Goal: Download file/media

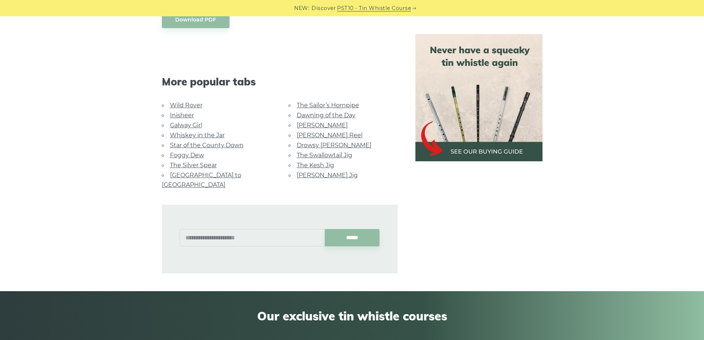
scroll to position [665, 0]
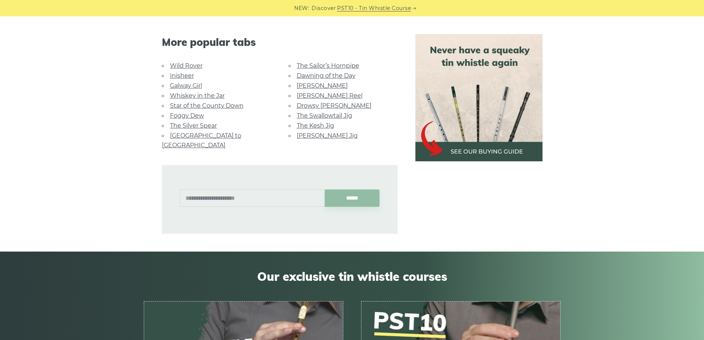
click at [213, 95] on link "Whiskey in the Jar" at bounding box center [197, 95] width 55 height 7
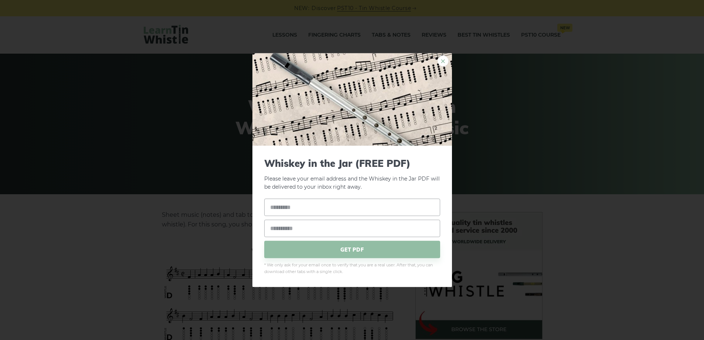
click at [440, 61] on link "×" at bounding box center [442, 60] width 11 height 11
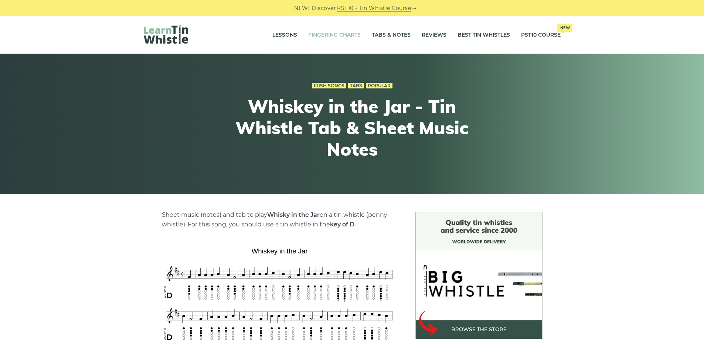
click at [332, 34] on link "Fingering Charts" at bounding box center [334, 35] width 52 height 18
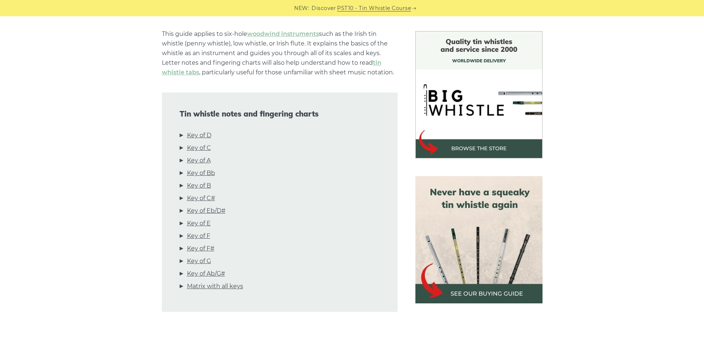
scroll to position [185, 0]
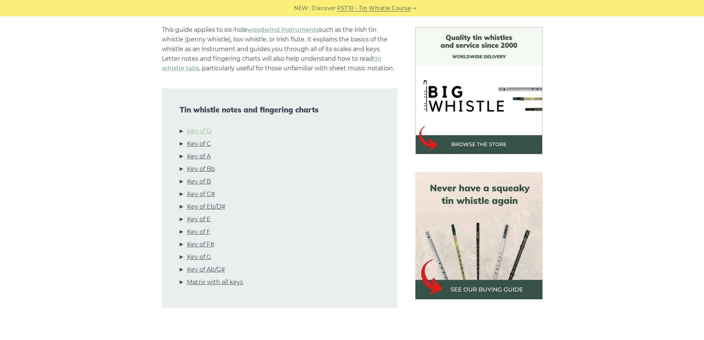
click at [202, 133] on link "Key of D" at bounding box center [199, 131] width 24 height 10
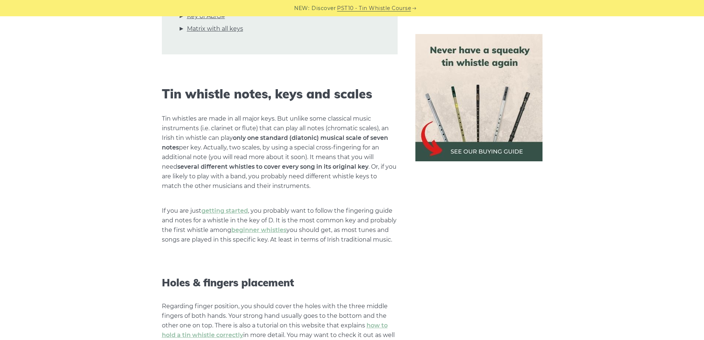
scroll to position [375, 0]
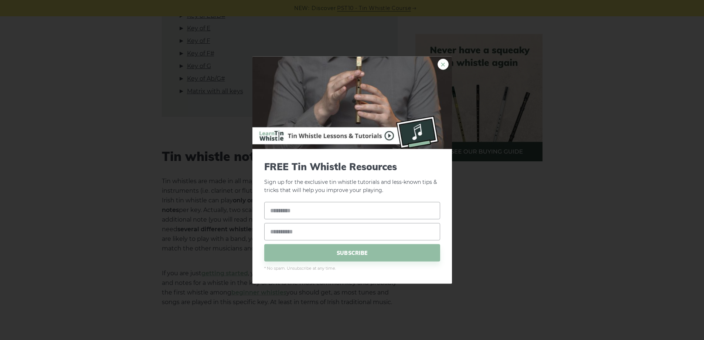
click at [444, 62] on link "×" at bounding box center [442, 63] width 11 height 11
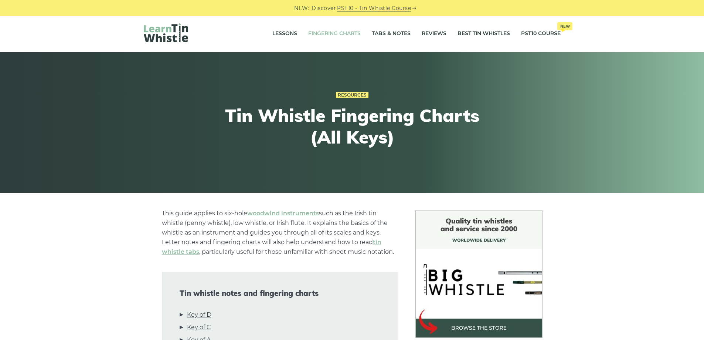
scroll to position [0, 0]
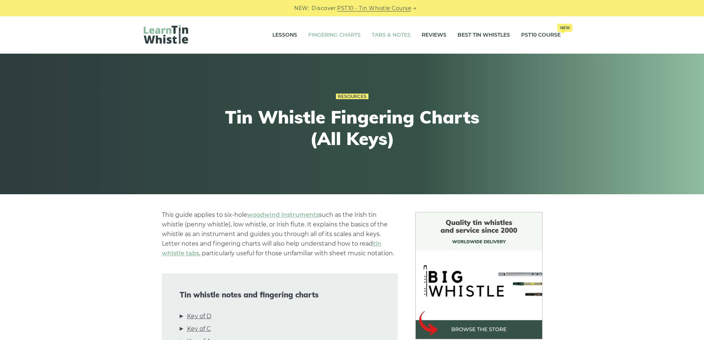
click at [385, 36] on link "Tabs & Notes" at bounding box center [391, 35] width 39 height 18
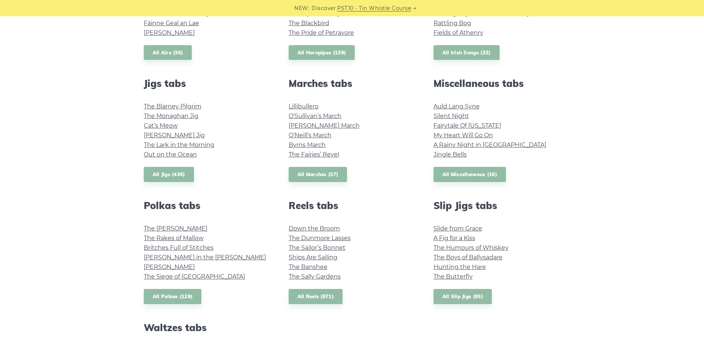
scroll to position [332, 0]
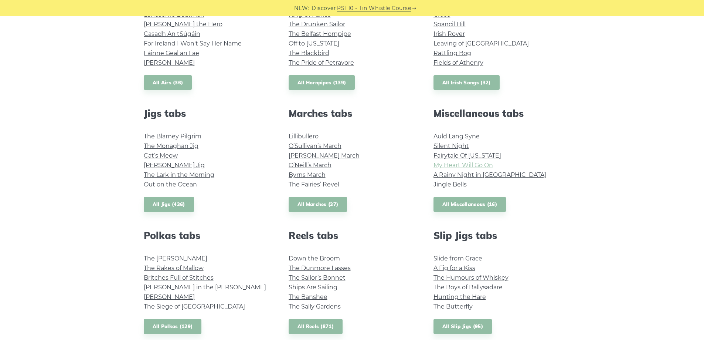
click at [468, 166] on link "My Heart Will Go On" at bounding box center [462, 164] width 59 height 7
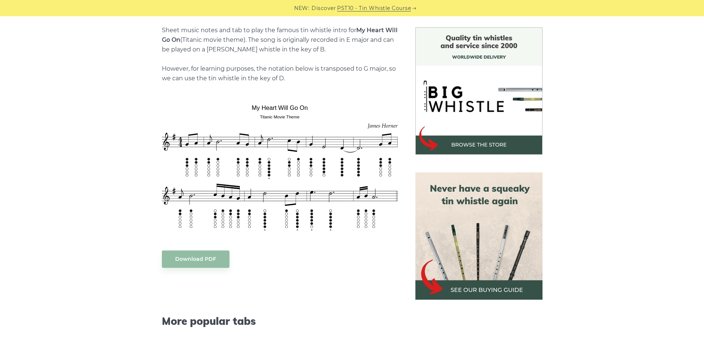
scroll to position [185, 0]
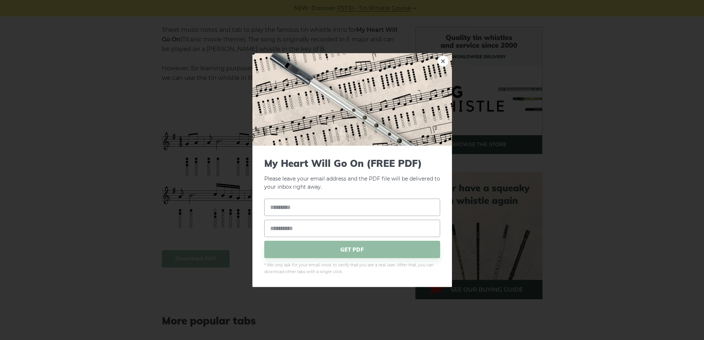
click at [326, 208] on input "text" at bounding box center [352, 206] width 176 height 17
type input "******"
type input "**********"
click at [422, 186] on p "Please leave your email address and the PDF file will be delivered to your inbo…" at bounding box center [352, 174] width 176 height 34
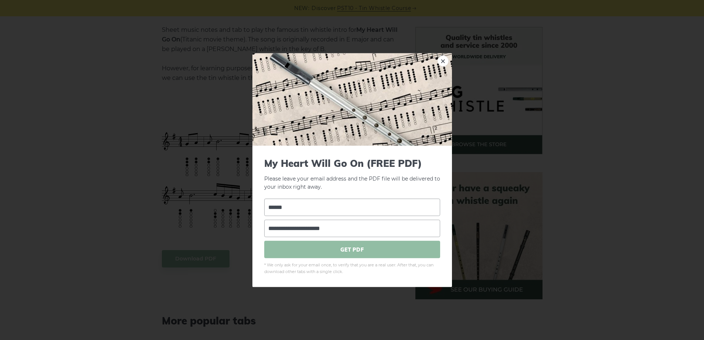
click at [340, 248] on span "GET PDF" at bounding box center [352, 249] width 176 height 17
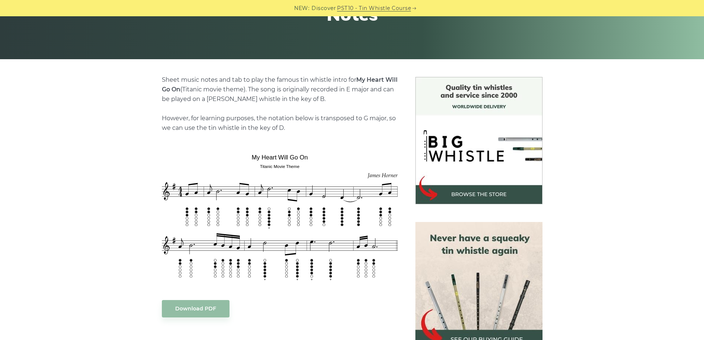
scroll to position [0, 0]
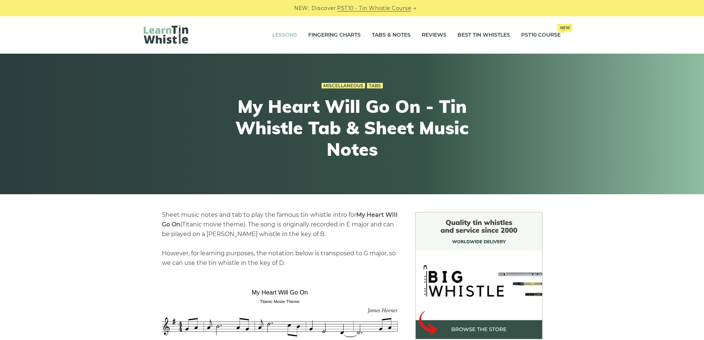
click at [274, 30] on link "Lessons" at bounding box center [284, 35] width 25 height 18
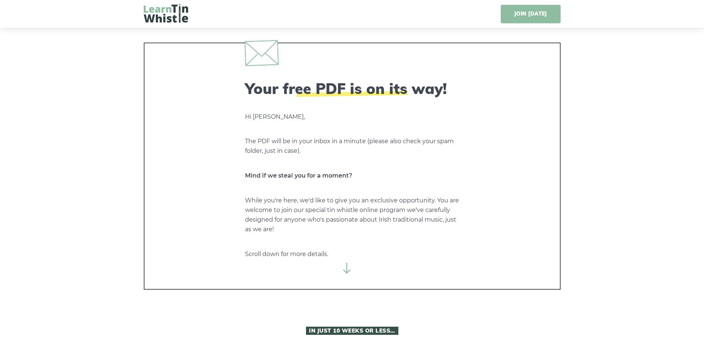
click at [540, 9] on link "JOIN TODAY" at bounding box center [530, 14] width 59 height 18
click at [170, 16] on img at bounding box center [166, 13] width 44 height 19
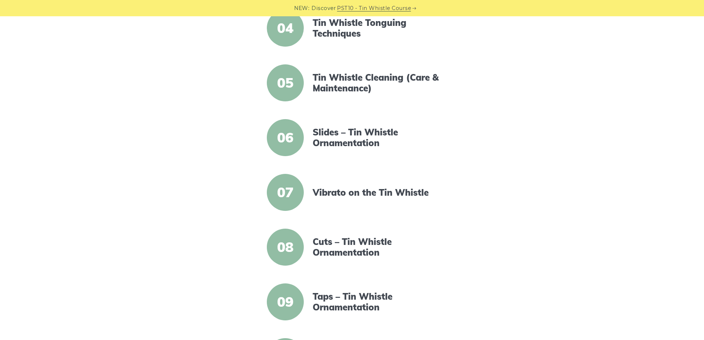
scroll to position [369, 0]
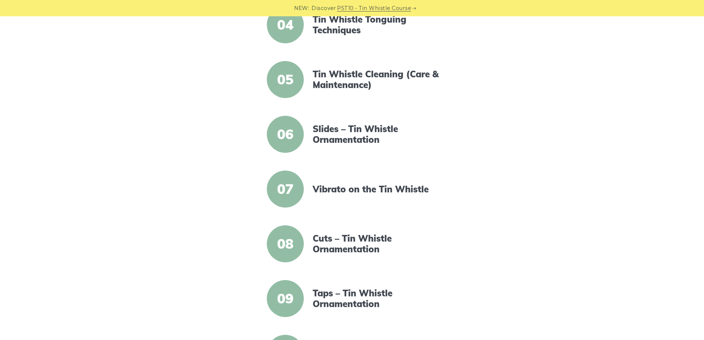
click at [287, 135] on span "06" at bounding box center [285, 134] width 37 height 37
click at [373, 124] on link "Slides – Tin Whistle Ornamentation" at bounding box center [376, 133] width 127 height 21
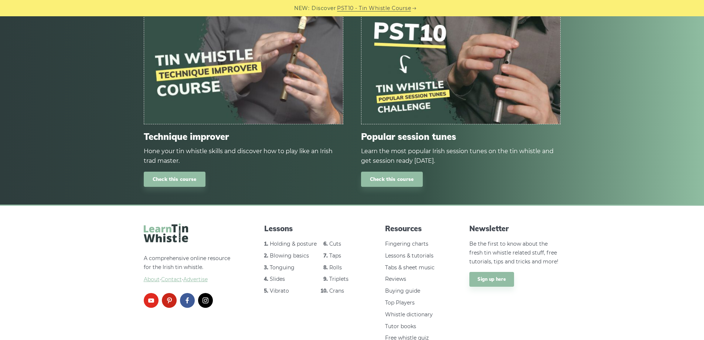
scroll to position [996, 0]
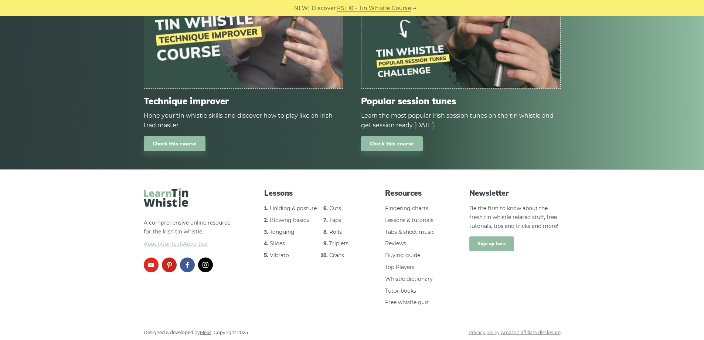
click at [486, 243] on link "Sign up here" at bounding box center [491, 243] width 45 height 15
click at [415, 228] on link "Tabs & sheet music" at bounding box center [410, 231] width 50 height 7
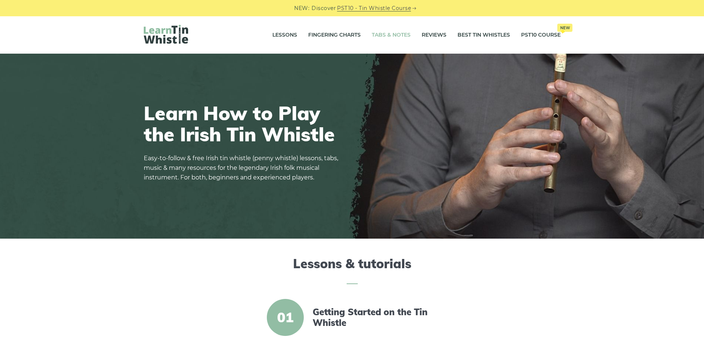
click at [388, 34] on link "Tabs & Notes" at bounding box center [391, 35] width 39 height 18
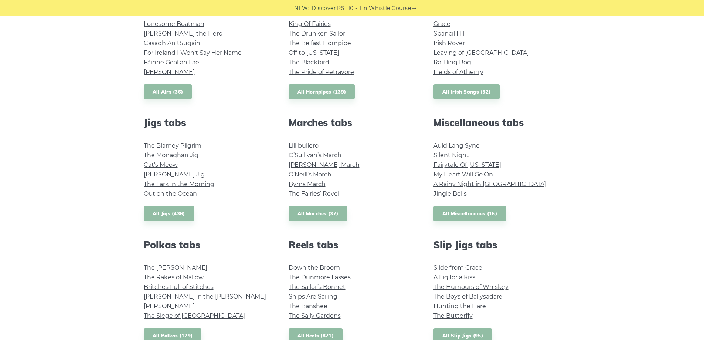
scroll to position [332, 0]
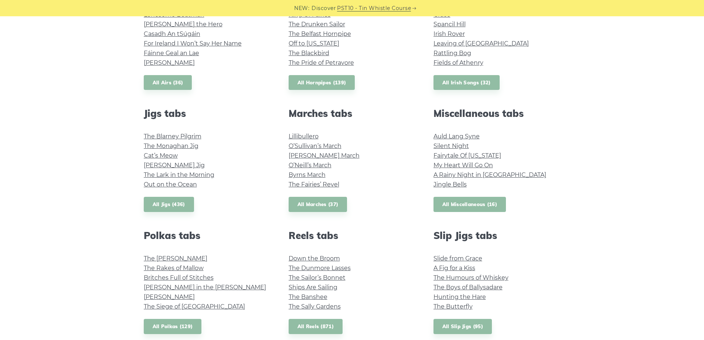
click at [469, 205] on link "All Miscellaneous (16)" at bounding box center [469, 204] width 73 height 15
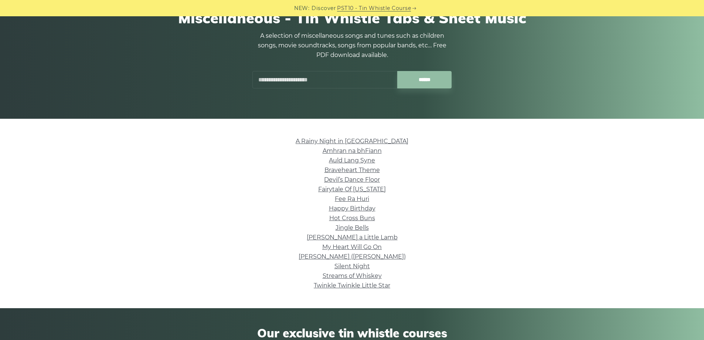
scroll to position [74, 0]
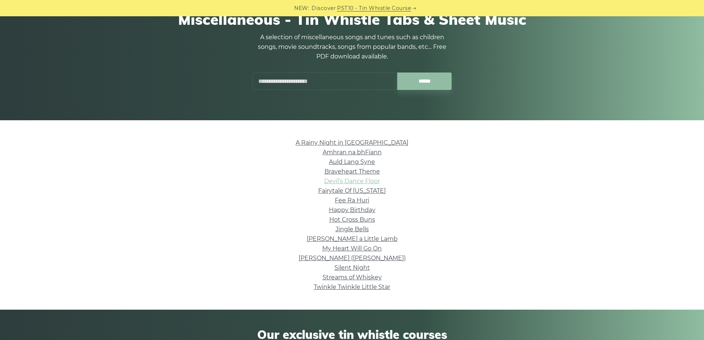
click at [371, 181] on link "Devil’s Dance Floor" at bounding box center [352, 180] width 56 height 7
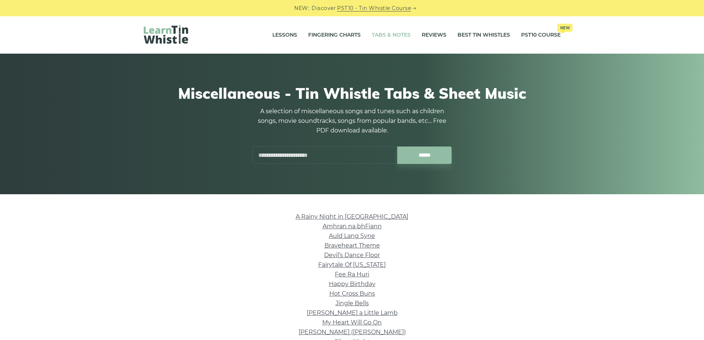
click at [380, 35] on link "Tabs & Notes" at bounding box center [391, 35] width 39 height 18
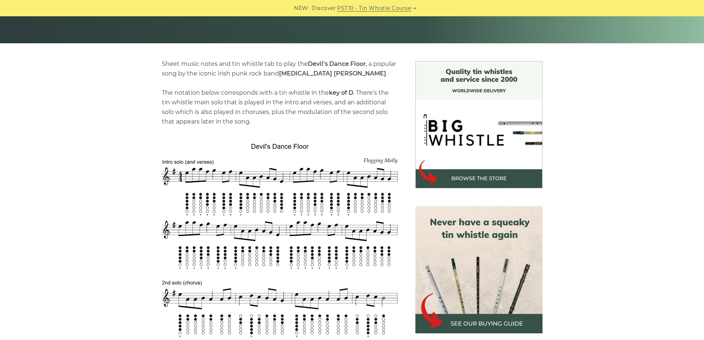
scroll to position [148, 0]
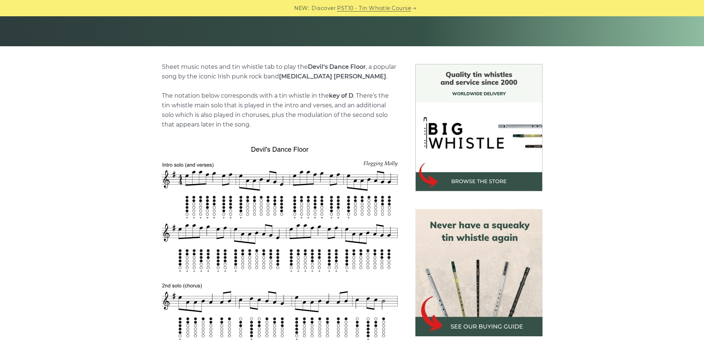
drag, startPoint x: 328, startPoint y: 181, endPoint x: 304, endPoint y: 146, distance: 42.3
click at [304, 146] on img at bounding box center [280, 328] width 236 height 369
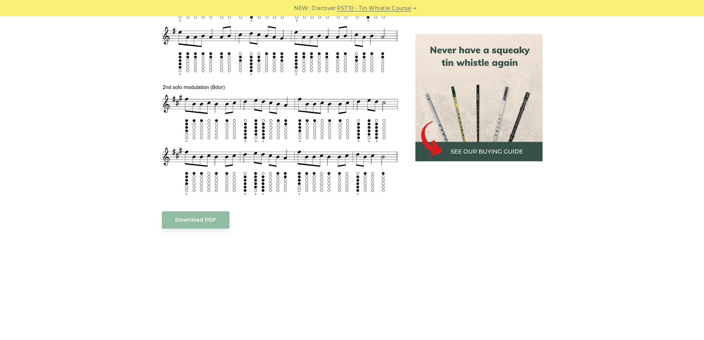
scroll to position [480, 0]
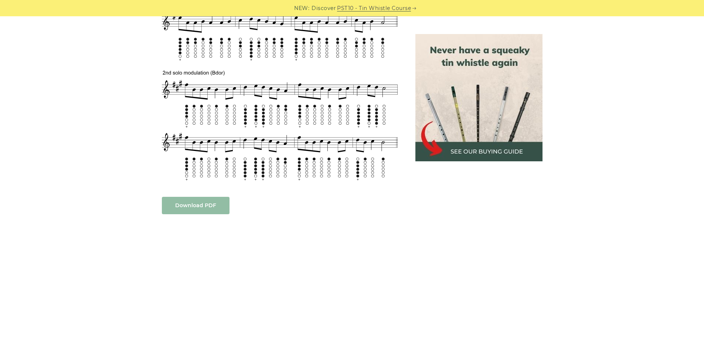
click at [201, 200] on link "Download PDF" at bounding box center [196, 205] width 68 height 17
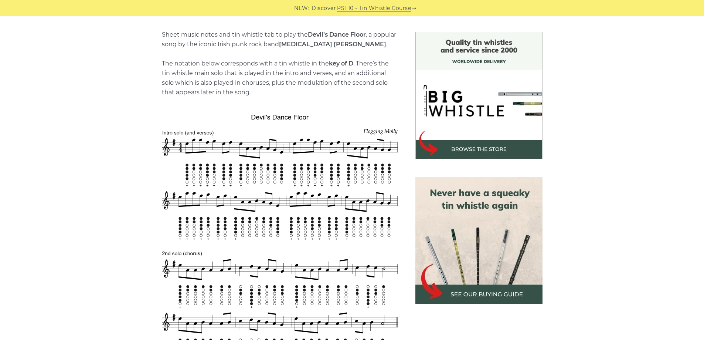
scroll to position [148, 0]
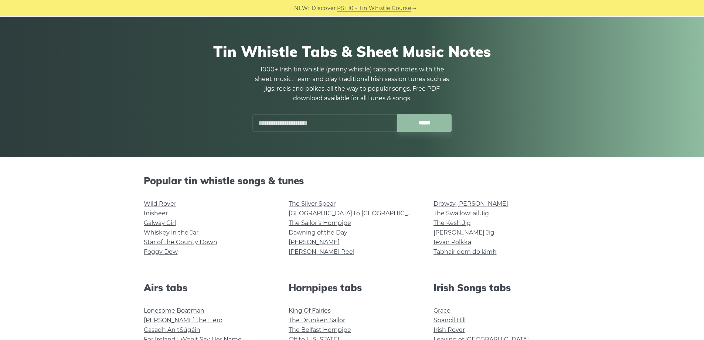
scroll to position [148, 0]
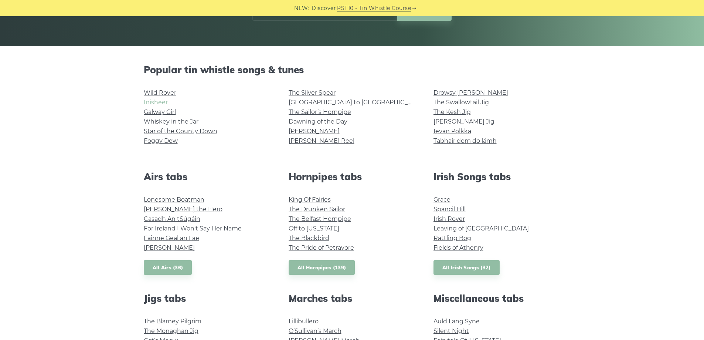
click at [151, 105] on link "Inisheer" at bounding box center [156, 102] width 24 height 7
click at [164, 112] on link "Galway Girl" at bounding box center [160, 111] width 32 height 7
click at [478, 102] on link "The Swallowtail Jig" at bounding box center [460, 102] width 55 height 7
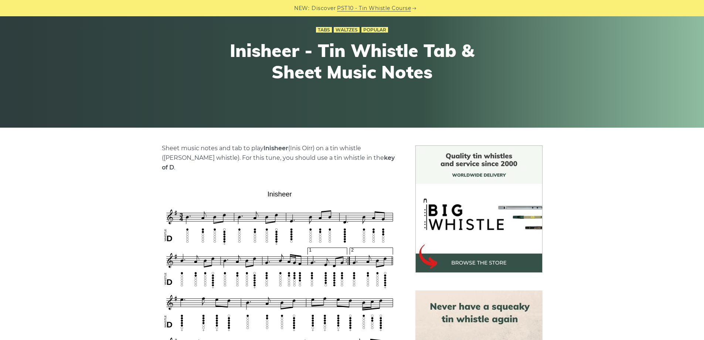
scroll to position [37, 0]
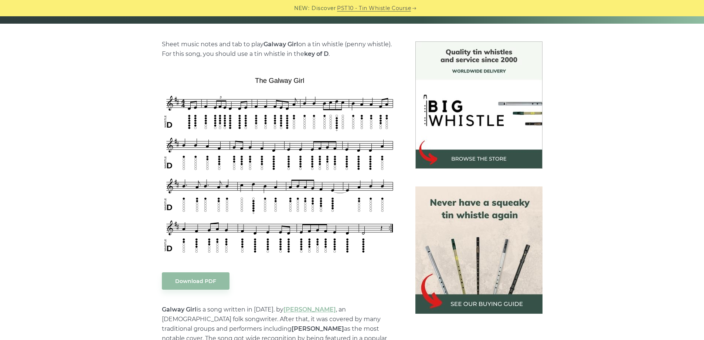
scroll to position [185, 0]
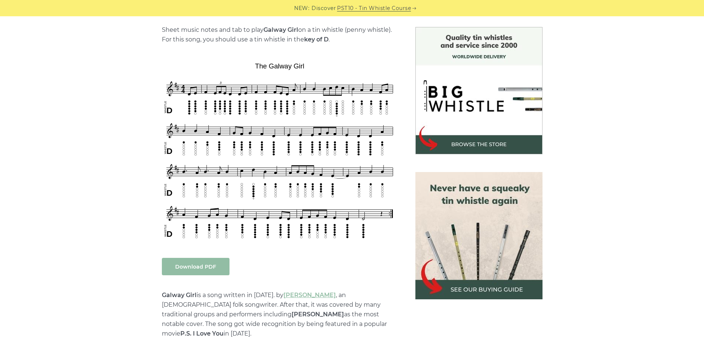
click at [208, 269] on link "Download PDF" at bounding box center [196, 265] width 68 height 17
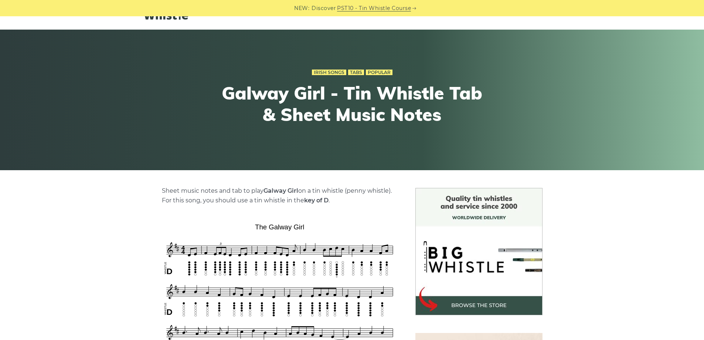
scroll to position [37, 0]
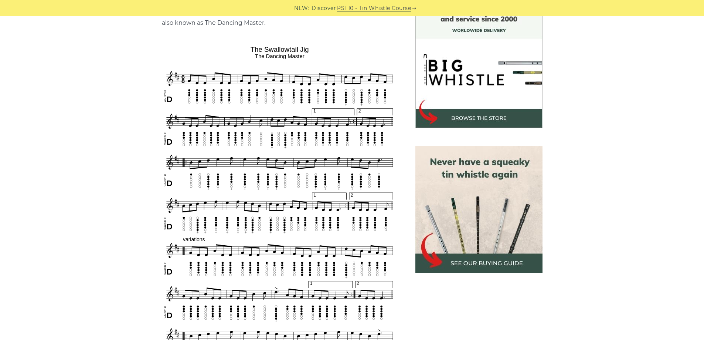
scroll to position [111, 0]
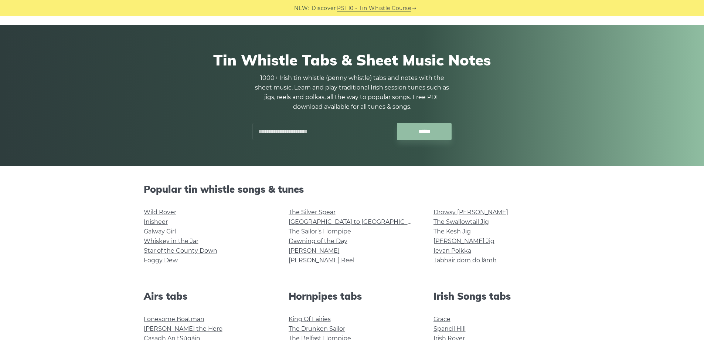
scroll to position [111, 0]
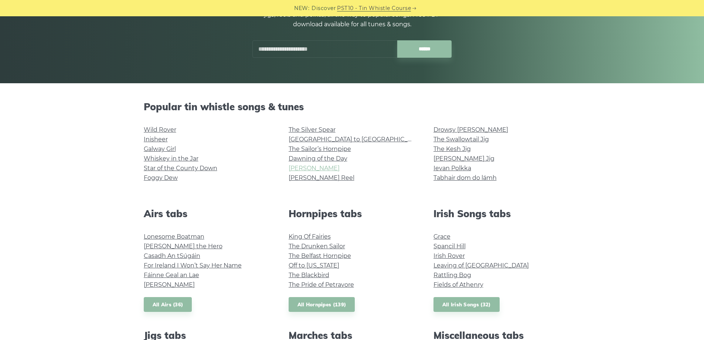
click at [306, 168] on link "[PERSON_NAME]" at bounding box center [314, 167] width 51 height 7
click at [470, 158] on link "[PERSON_NAME] Jig" at bounding box center [463, 158] width 61 height 7
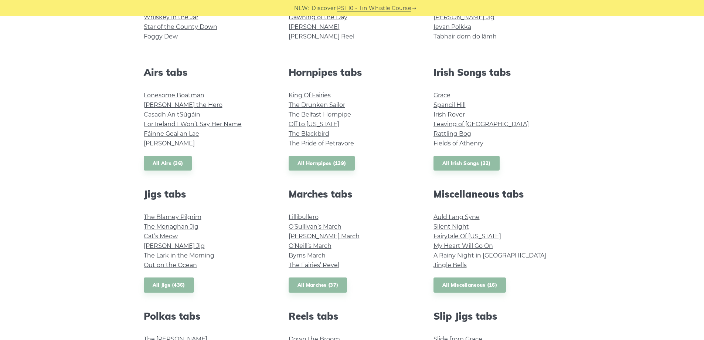
scroll to position [259, 0]
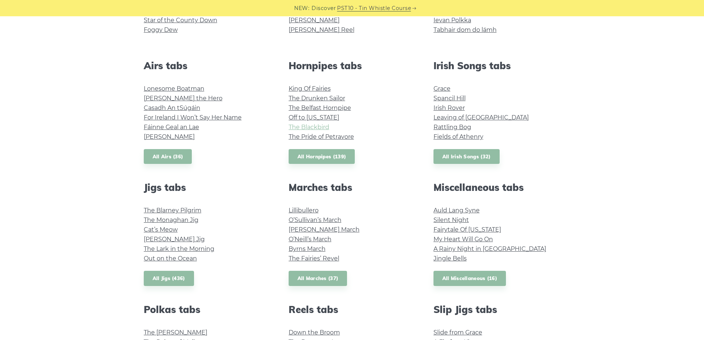
click at [320, 125] on link "The Blackbird" at bounding box center [309, 126] width 41 height 7
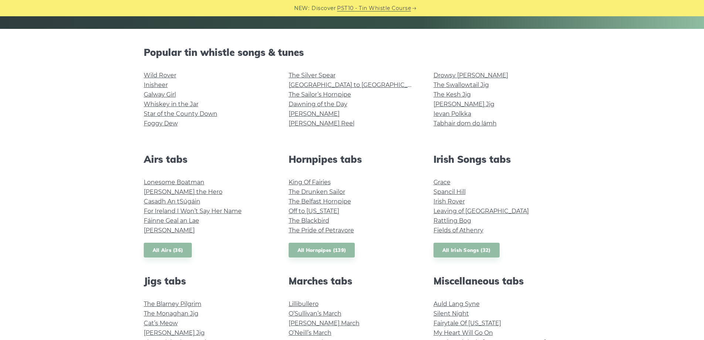
scroll to position [148, 0]
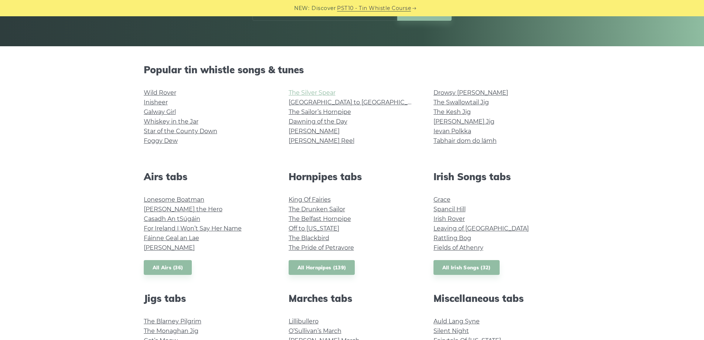
click at [296, 93] on link "The Silver Spear" at bounding box center [312, 92] width 47 height 7
click at [321, 140] on link "[PERSON_NAME] Reel" at bounding box center [322, 140] width 66 height 7
click at [163, 140] on link "Foggy Dew" at bounding box center [161, 140] width 34 height 7
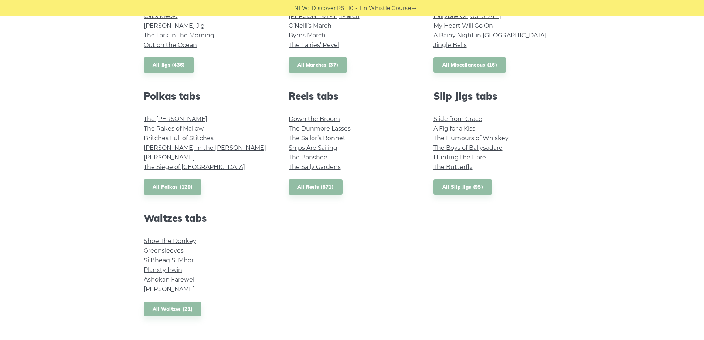
scroll to position [480, 0]
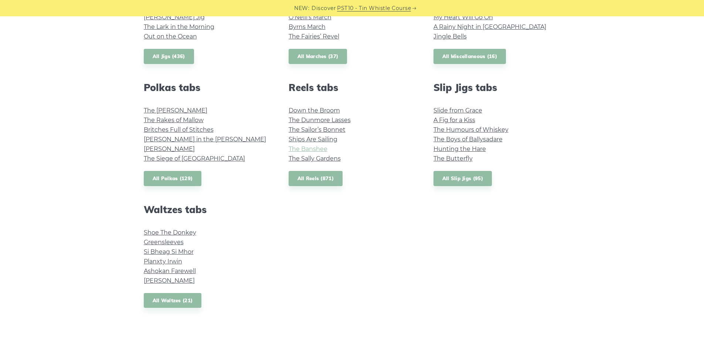
click at [311, 150] on link "The Banshee" at bounding box center [308, 148] width 39 height 7
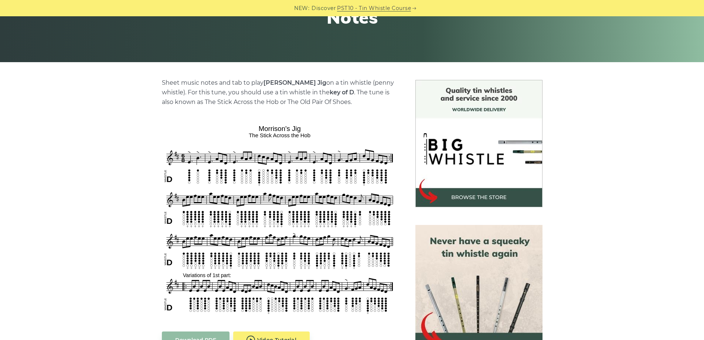
scroll to position [37, 0]
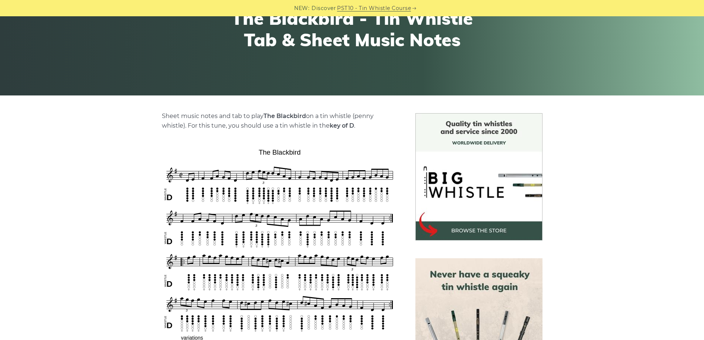
scroll to position [74, 0]
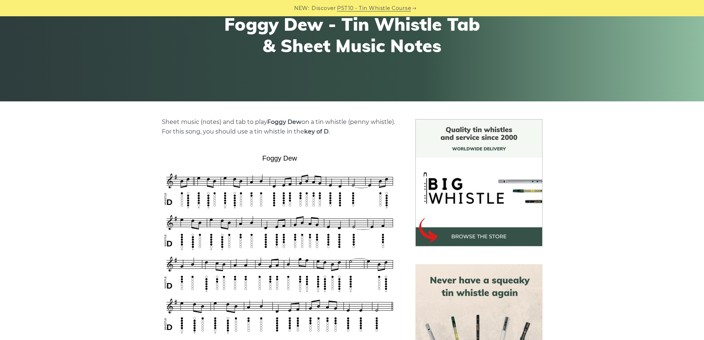
scroll to position [74, 0]
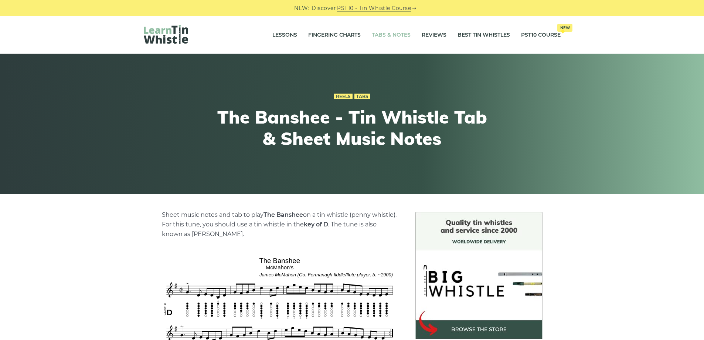
click at [377, 33] on link "Tabs & Notes" at bounding box center [391, 35] width 39 height 18
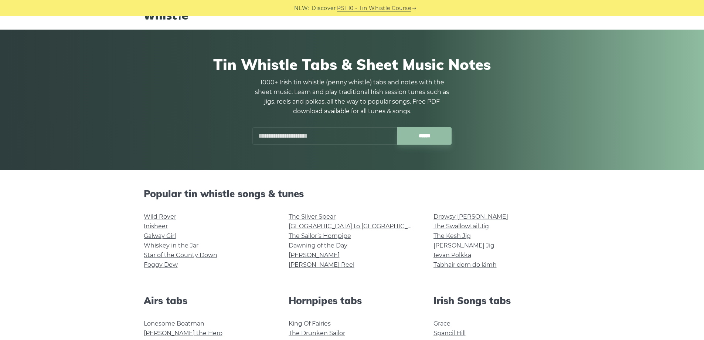
scroll to position [37, 0]
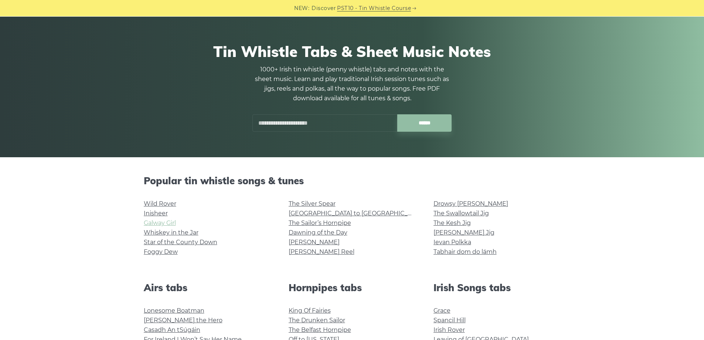
click at [160, 223] on link "Galway Girl" at bounding box center [160, 222] width 32 height 7
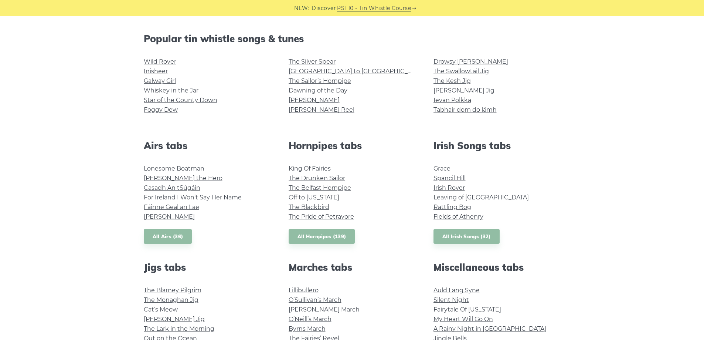
scroll to position [259, 0]
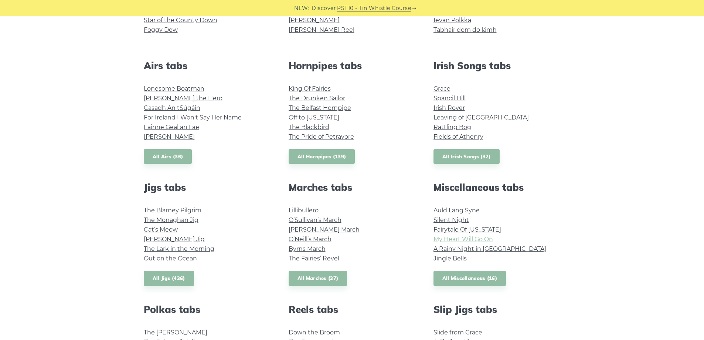
click at [491, 241] on link "My Heart Will Go On" at bounding box center [462, 238] width 59 height 7
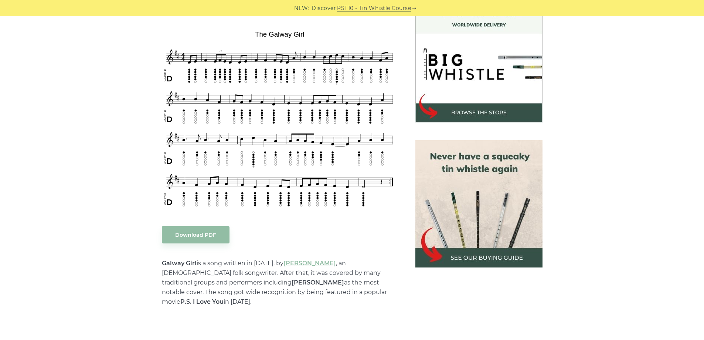
scroll to position [259, 0]
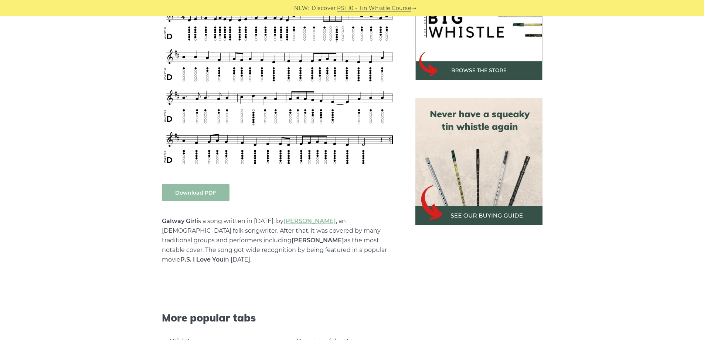
click at [177, 196] on link "Download PDF" at bounding box center [196, 192] width 68 height 17
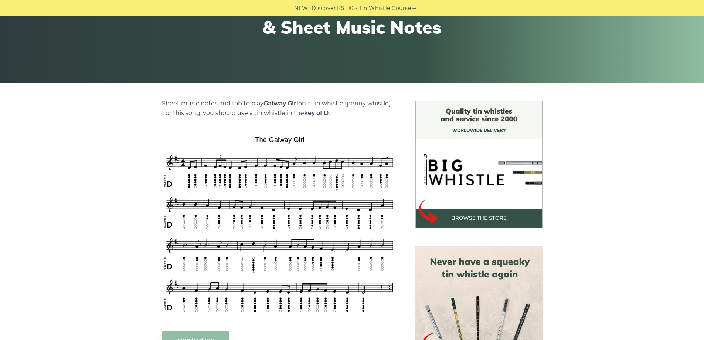
scroll to position [111, 0]
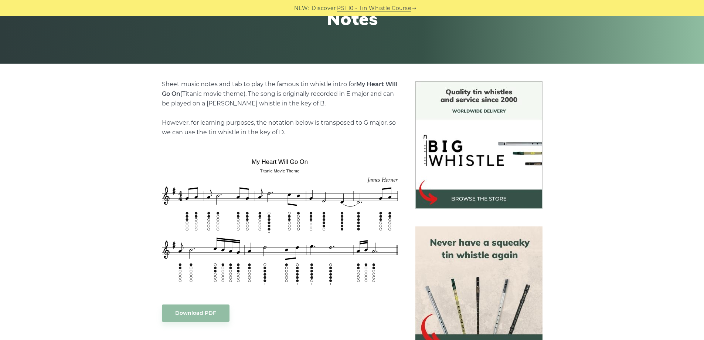
scroll to position [148, 0]
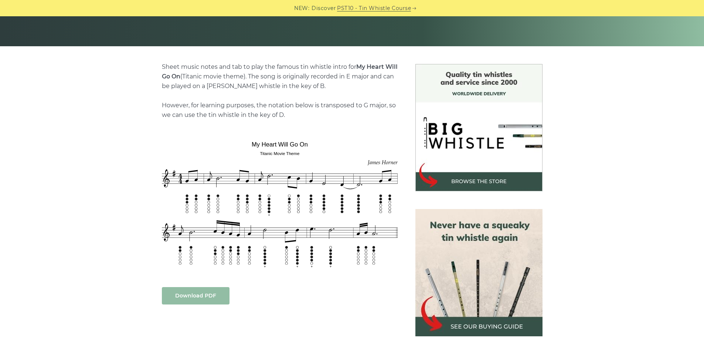
click at [203, 296] on link "Download PDF" at bounding box center [196, 295] width 68 height 17
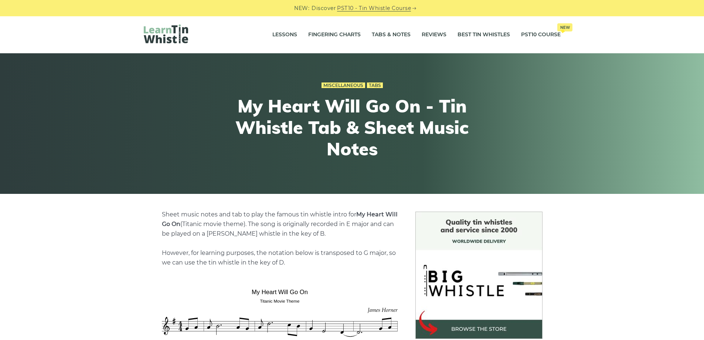
scroll to position [0, 0]
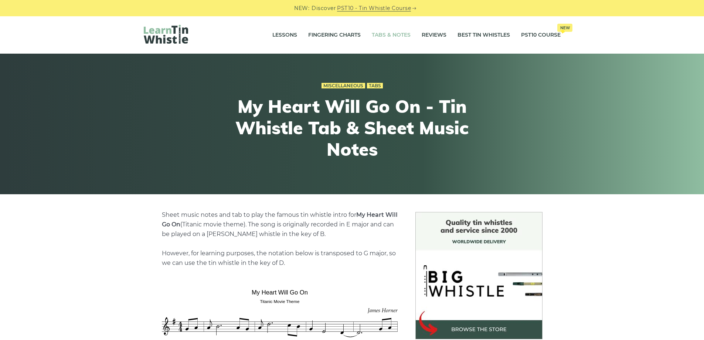
click at [390, 35] on link "Tabs & Notes" at bounding box center [391, 35] width 39 height 18
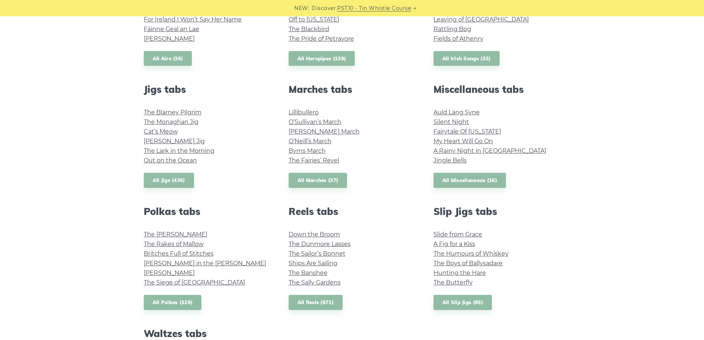
scroll to position [369, 0]
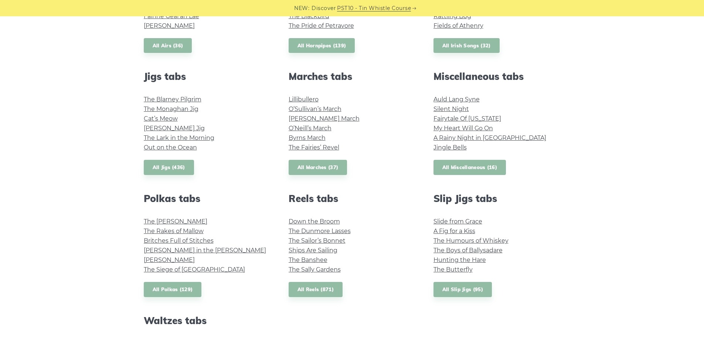
click at [488, 164] on link "All Miscellaneous (16)" at bounding box center [469, 167] width 73 height 15
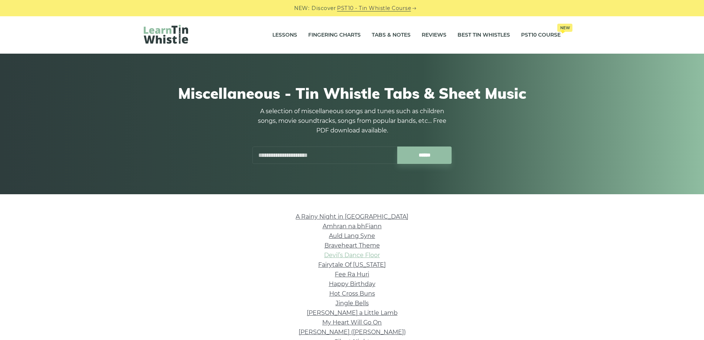
click at [364, 256] on link "Devil’s Dance Floor" at bounding box center [352, 254] width 56 height 7
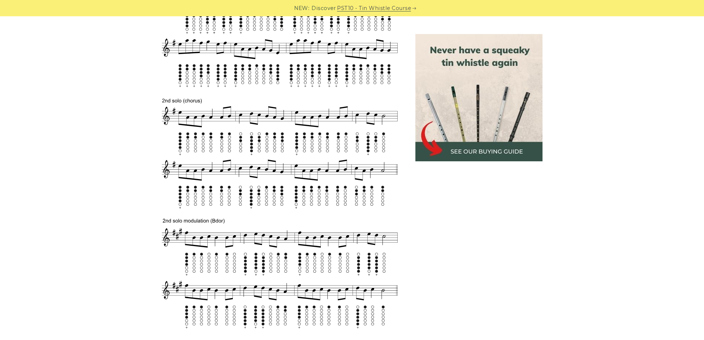
scroll to position [480, 0]
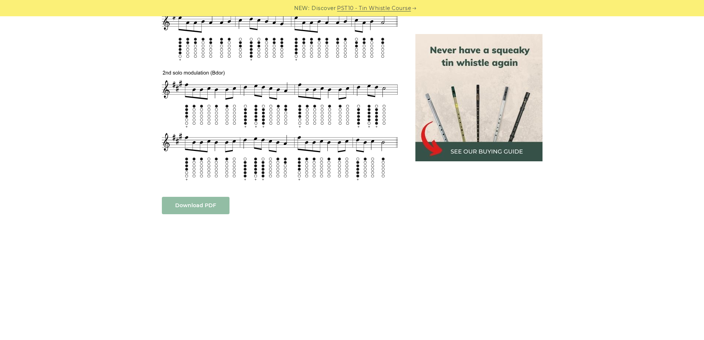
click at [191, 206] on link "Download PDF" at bounding box center [196, 205] width 68 height 17
